Goal: Complete application form

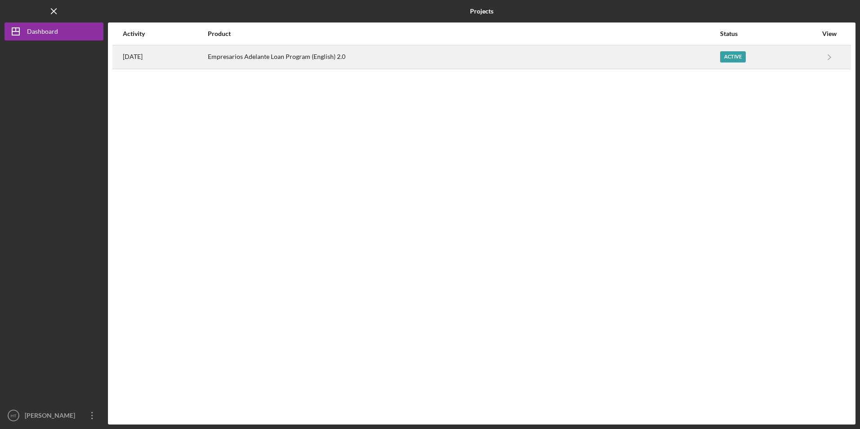
click at [321, 56] on div "Empresarios Adelante Loan Program (English) 2.0" at bounding box center [464, 57] width 512 height 23
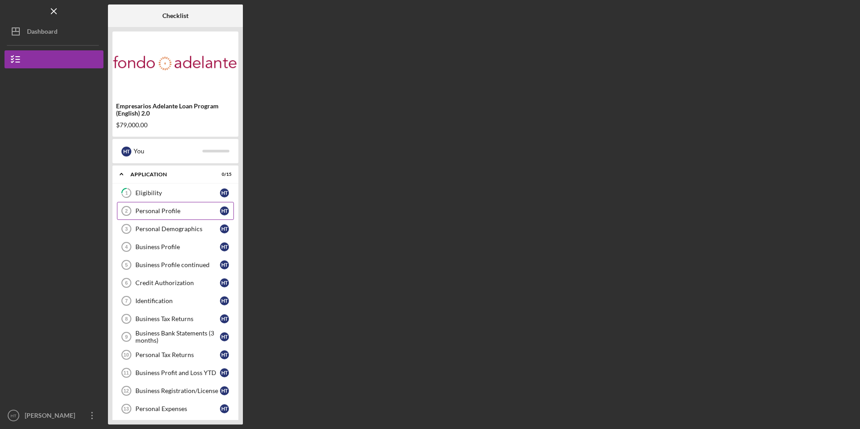
click at [173, 211] on div "Personal Profile" at bounding box center [177, 210] width 85 height 7
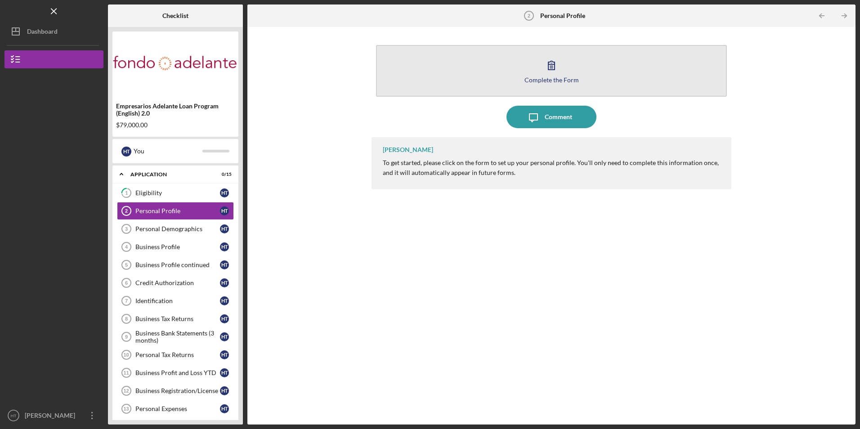
click at [453, 76] on button "Complete the Form Form" at bounding box center [551, 71] width 351 height 52
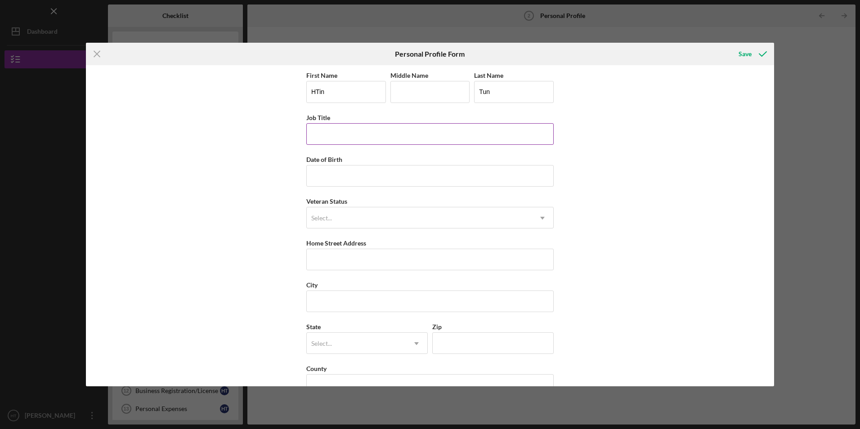
click at [320, 137] on input "Job Title" at bounding box center [430, 134] width 248 height 22
type input "owner"
